Goal: Task Accomplishment & Management: Complete application form

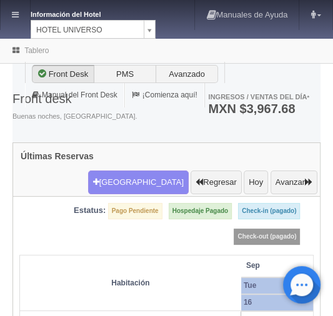
select select "358"
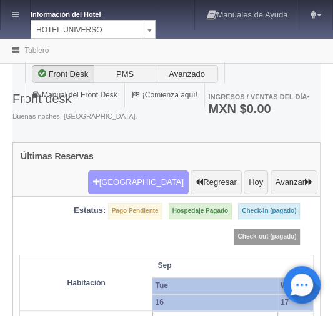
click at [130, 171] on button "Nueva Reserva" at bounding box center [138, 183] width 101 height 24
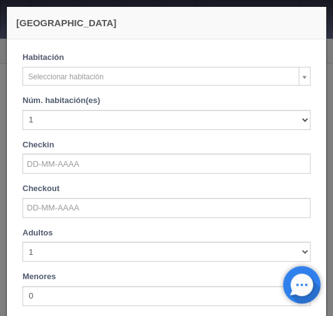
checkbox input "false"
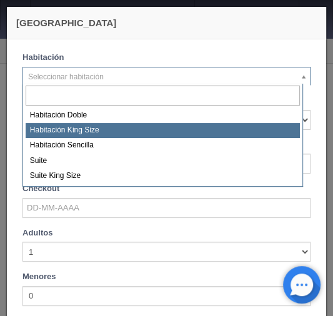
select select "582"
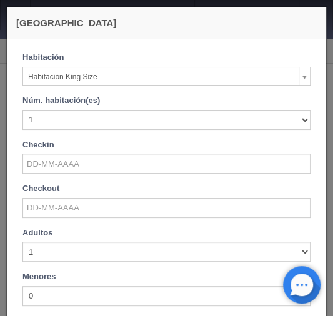
checkbox input "false"
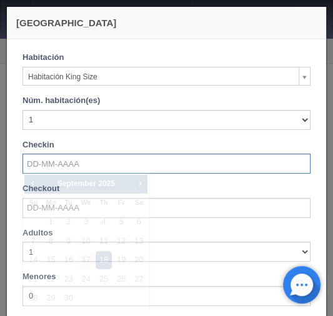
click at [55, 161] on input "text" at bounding box center [166, 164] width 288 height 20
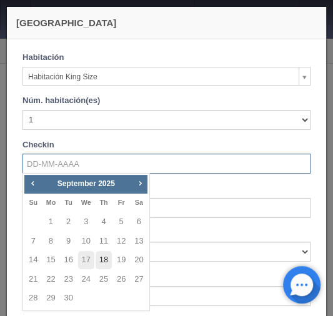
click at [105, 261] on link "18" at bounding box center [104, 260] width 16 height 18
type input "18-09-2025"
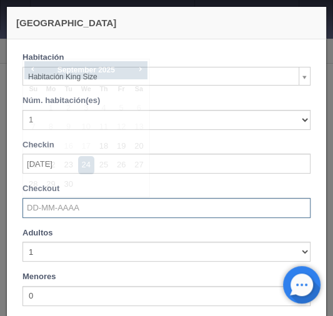
click at [60, 213] on input "text" at bounding box center [166, 208] width 288 height 20
checkbox input "false"
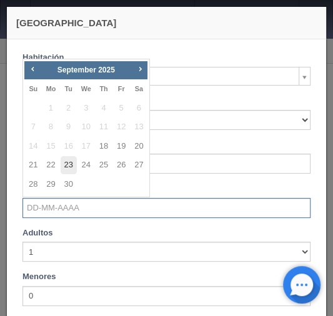
click at [70, 169] on link "23" at bounding box center [69, 165] width 16 height 18
type input "23-09-2025"
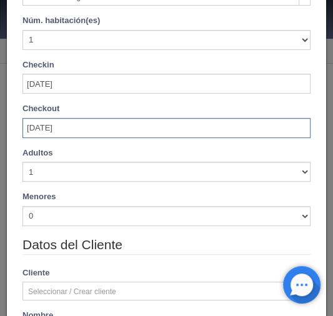
scroll to position [100, 0]
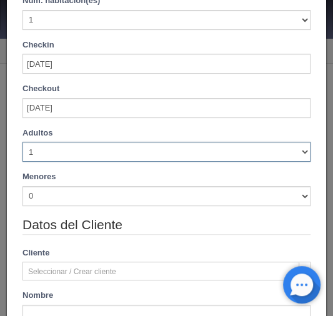
click at [293, 150] on select "1 2 3 4 5 6 7 8 9 10" at bounding box center [166, 152] width 288 height 20
checkbox input "false"
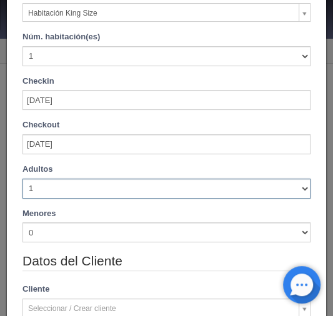
scroll to position [136, 0]
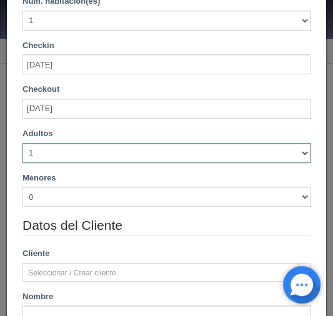
select select "2"
click at [22, 143] on select "1 2 3 4 5 6 7 8 9 10" at bounding box center [166, 153] width 288 height 20
checkbox input "false"
type input "5000.00"
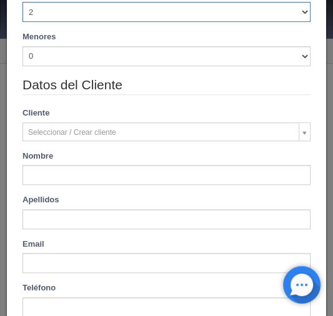
scroll to position [290, 0]
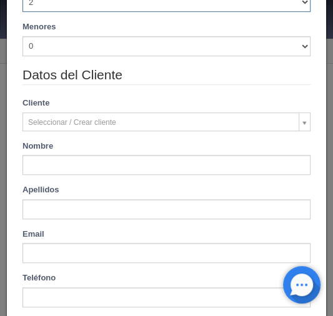
checkbox input "false"
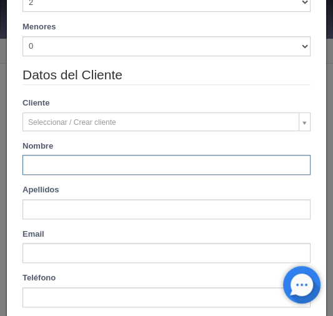
click at [46, 164] on input "text" at bounding box center [166, 165] width 288 height 20
paste input "Arano Linares Mario Alberto"
type input "Arano Linares Mario Alberto"
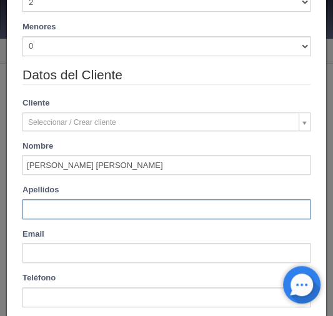
click at [47, 207] on input "text" at bounding box center [166, 209] width 288 height 20
paste input "Arano Linares Mario Alberto"
type input "Arano Linares Mario Alberto"
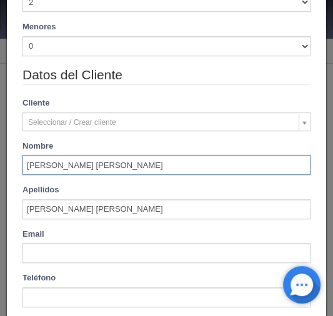
click at [28, 165] on input "Arano Linares Mario Alberto" at bounding box center [166, 165] width 288 height 20
type input "marioo Alberto"
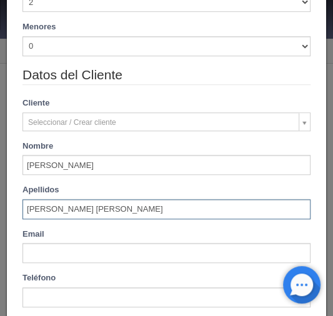
click at [92, 209] on input "Arano Linares Mario Alberto" at bounding box center [166, 209] width 288 height 20
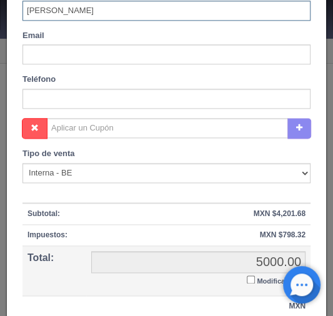
scroll to position [490, 0]
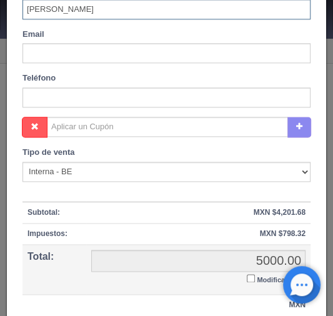
type input "Arano Linares"
click at [247, 279] on input "Modificar Total" at bounding box center [251, 278] width 8 height 8
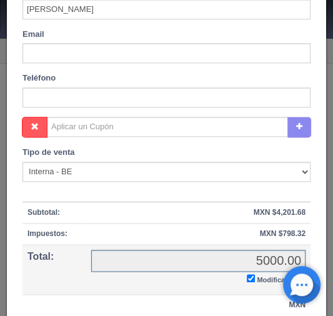
checkbox input "true"
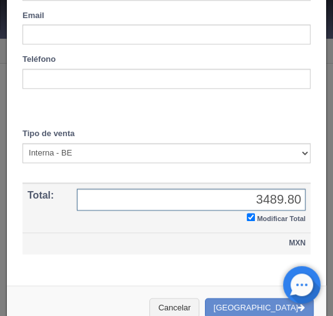
scroll to position [527, 0]
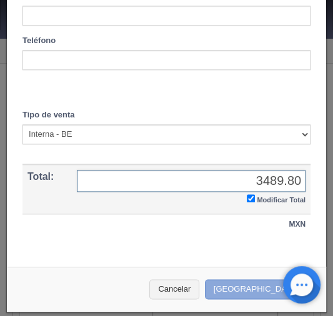
type input "3489.80"
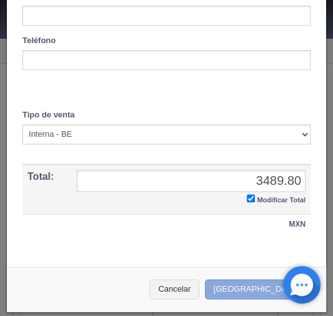
click at [235, 288] on button "Crear Reserva" at bounding box center [259, 289] width 109 height 21
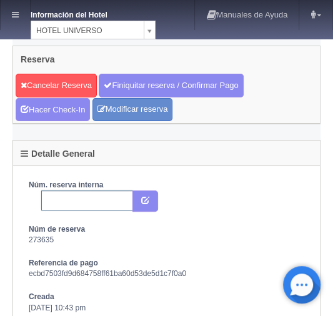
click at [62, 197] on input "text" at bounding box center [87, 201] width 92 height 20
paste input "2292348458"
type input "2292348458 expedia"
click at [149, 197] on icon "submit" at bounding box center [145, 200] width 8 height 8
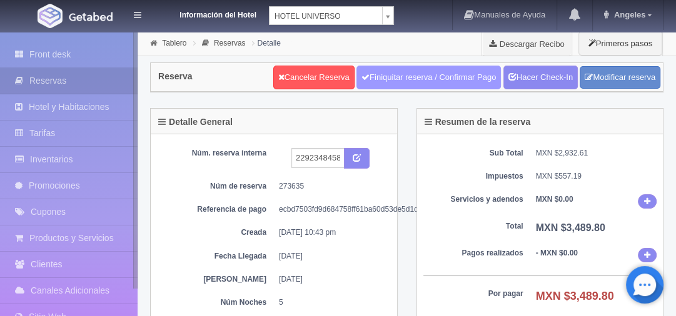
click at [382, 80] on link "Finiquitar reserva / Confirmar Pago" at bounding box center [428, 78] width 144 height 24
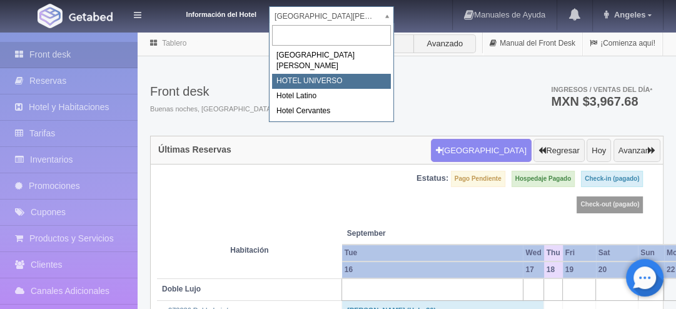
select select "358"
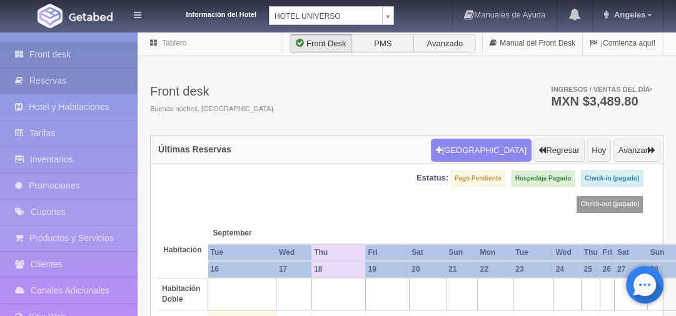
click at [60, 77] on link "Reservas" at bounding box center [68, 81] width 137 height 26
